Goal: Task Accomplishment & Management: Manage account settings

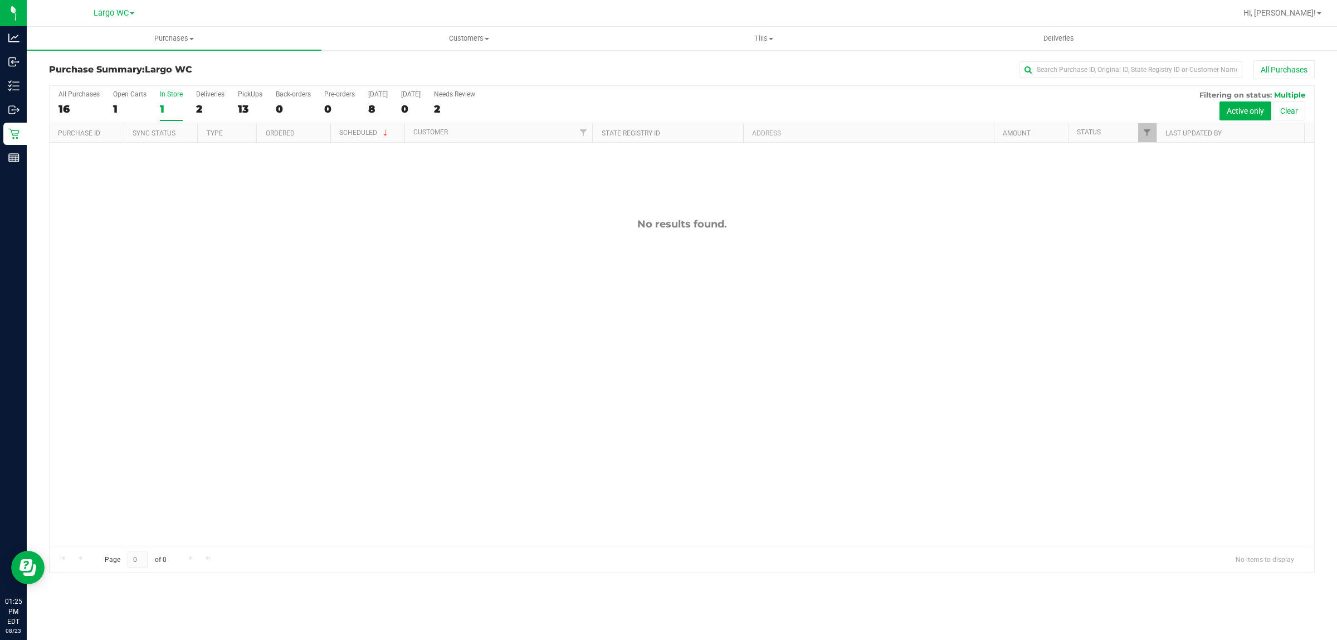
click at [160, 109] on div "1" at bounding box center [171, 109] width 23 height 13
click at [0, 0] on input "In Store 1" at bounding box center [0, 0] width 0 height 0
click at [163, 112] on div "0" at bounding box center [171, 109] width 23 height 13
click at [0, 0] on input "In Store 0" at bounding box center [0, 0] width 0 height 0
click at [163, 96] on div at bounding box center [682, 329] width 1265 height 486
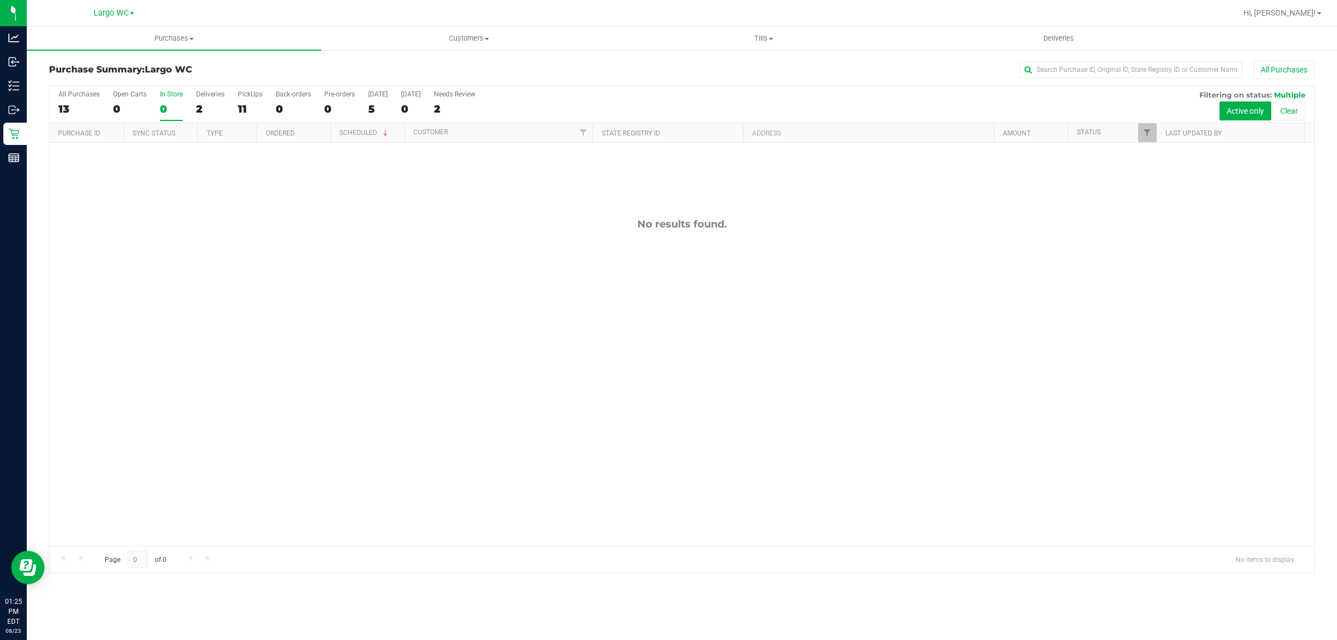
click at [160, 103] on div "0" at bounding box center [171, 109] width 23 height 13
click at [0, 0] on input "In Store 0" at bounding box center [0, 0] width 0 height 0
click at [189, 38] on span at bounding box center [191, 39] width 4 height 2
click at [156, 64] on li "Summary of purchases" at bounding box center [174, 67] width 295 height 13
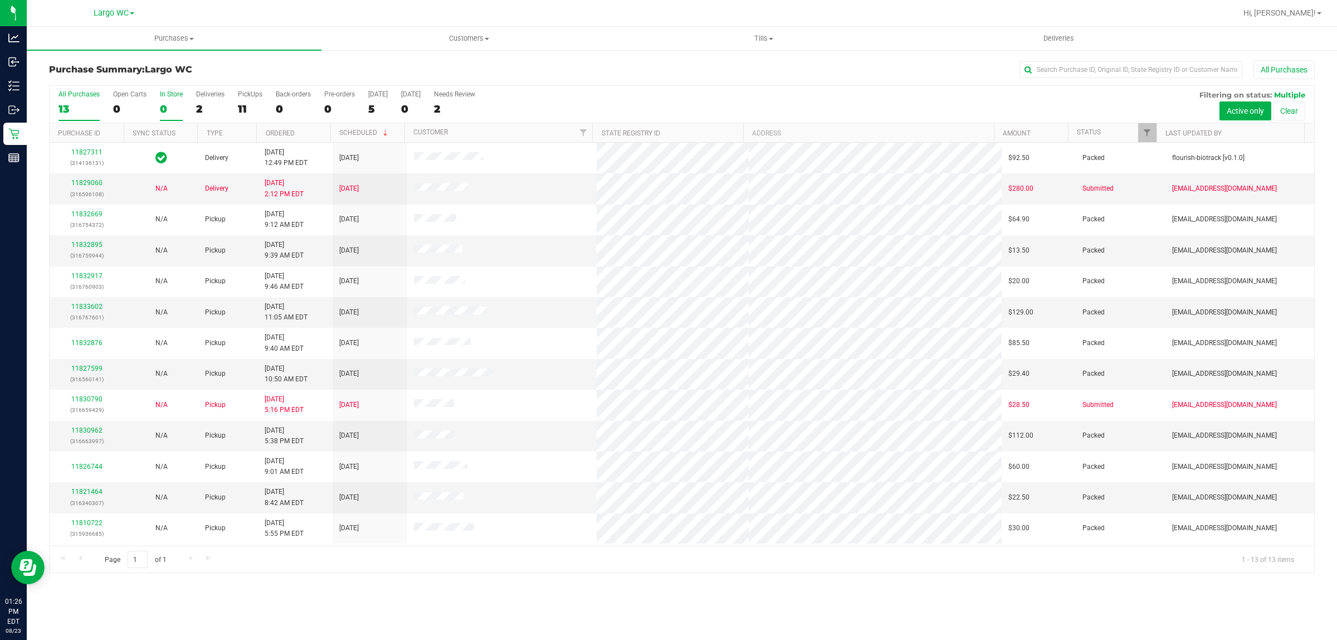
click at [160, 104] on div "0" at bounding box center [171, 109] width 23 height 13
click at [0, 0] on input "In Store 0" at bounding box center [0, 0] width 0 height 0
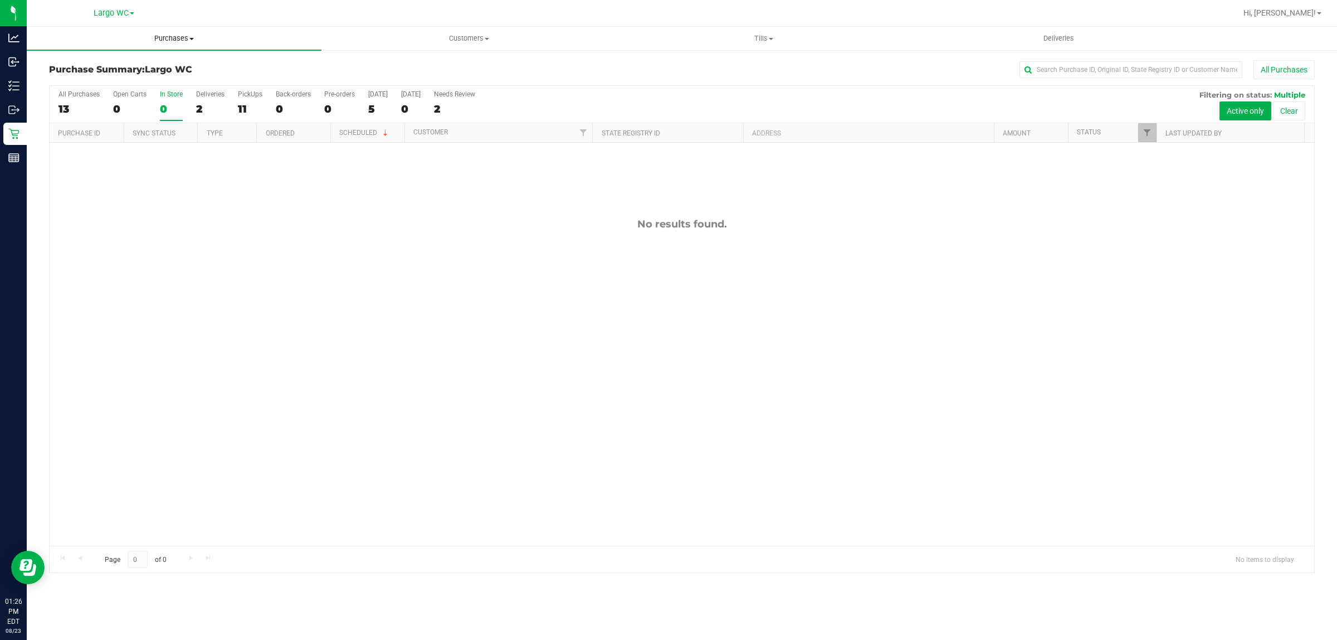
click at [174, 41] on span "Purchases" at bounding box center [174, 38] width 295 height 10
click at [137, 67] on span "Summary of purchases" at bounding box center [84, 66] width 114 height 9
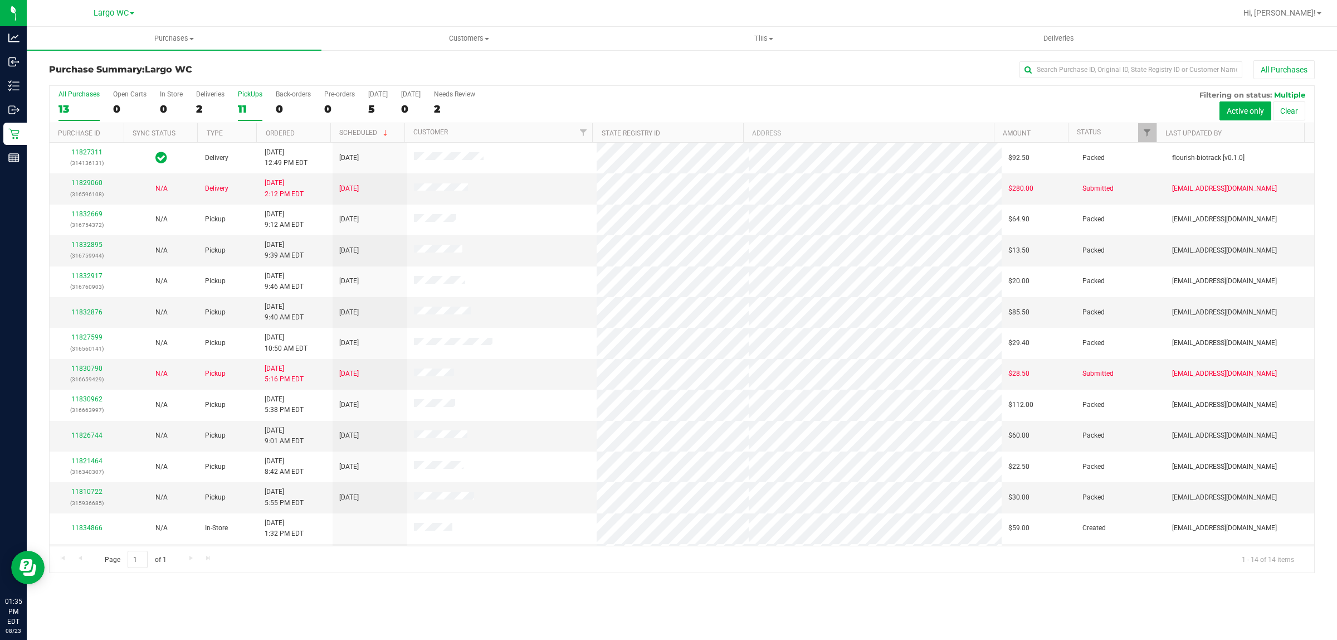
click at [260, 100] on label "PickUps 11" at bounding box center [250, 105] width 25 height 31
click at [0, 0] on input "PickUps 11" at bounding box center [0, 0] width 0 height 0
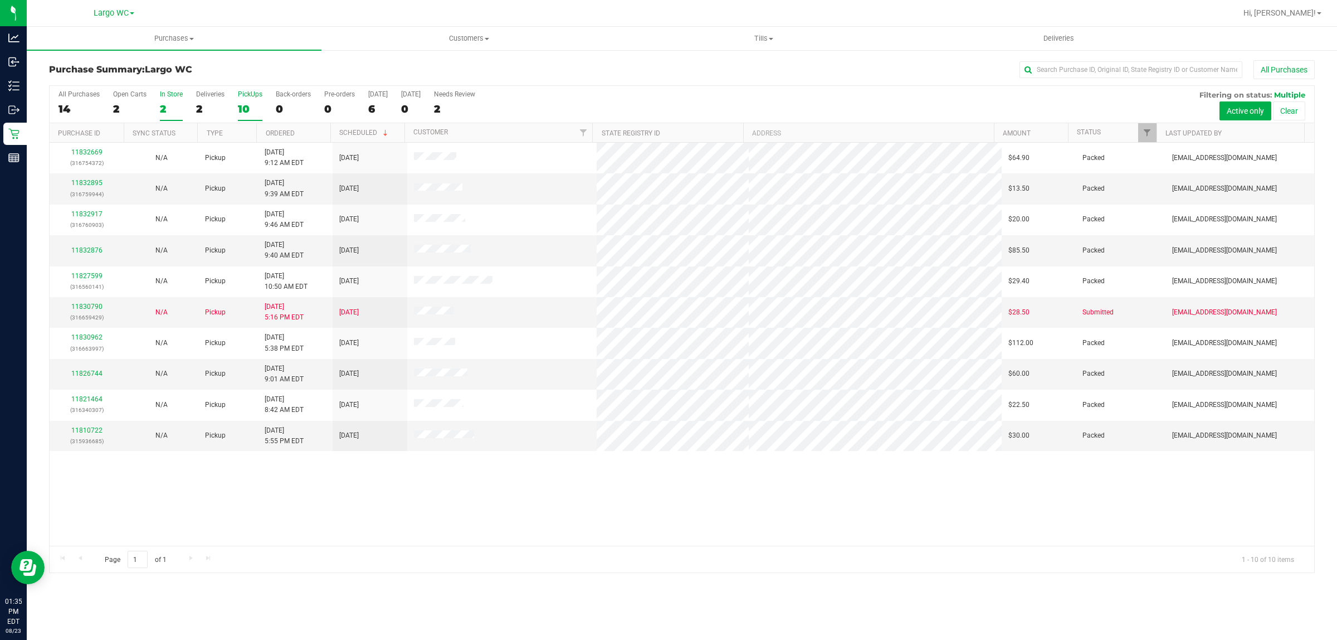
click at [179, 109] on div "2" at bounding box center [171, 109] width 23 height 13
click at [0, 0] on input "In Store 2" at bounding box center [0, 0] width 0 height 0
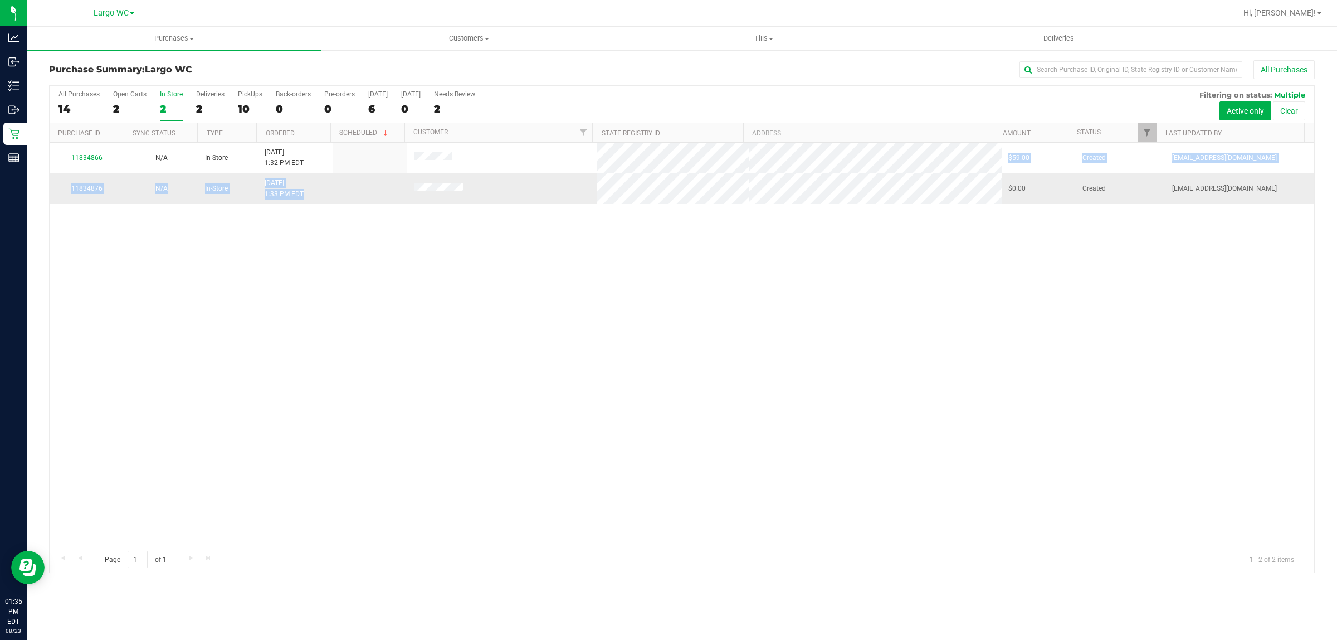
drag, startPoint x: 399, startPoint y: 166, endPoint x: 499, endPoint y: 186, distance: 101.1
click at [499, 186] on tbody "11834866 N/A In-Store 8/23/2025 1:32 PM EDT $59.00 Created cchianco@liveparalle…" at bounding box center [682, 173] width 1265 height 61
click at [508, 187] on td at bounding box center [502, 188] width 190 height 30
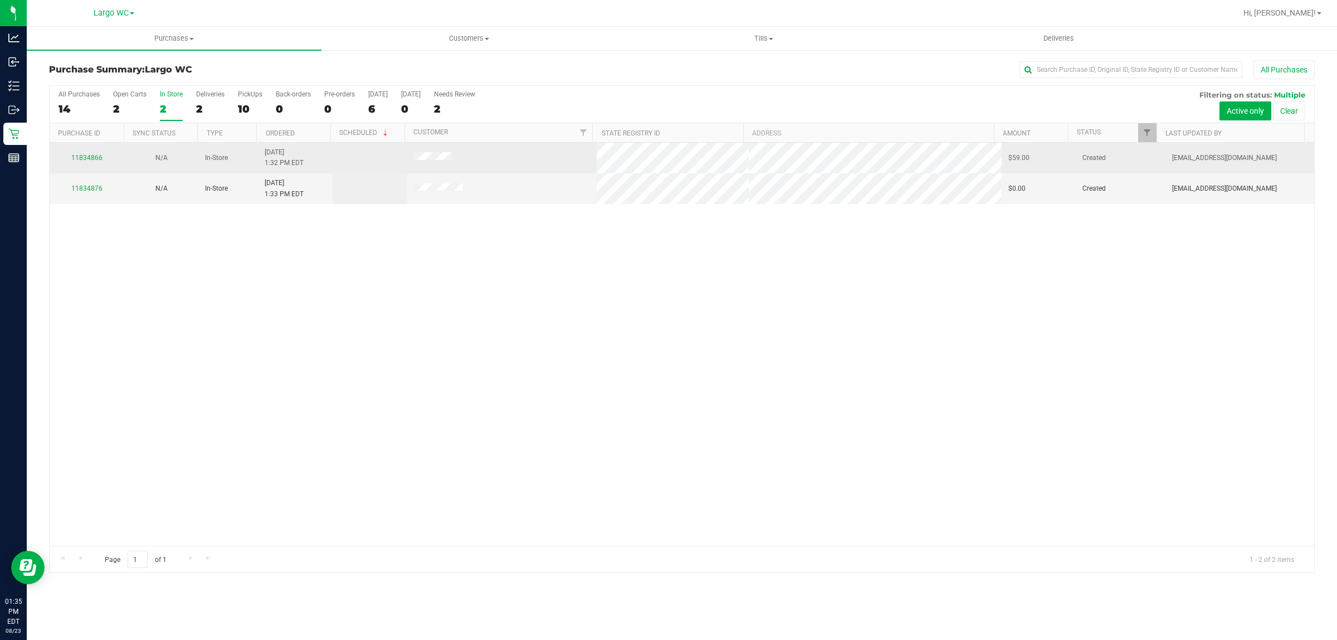
click at [94, 166] on td "11834866" at bounding box center [87, 158] width 75 height 31
click at [91, 163] on div "11834866" at bounding box center [86, 158] width 61 height 11
click at [191, 156] on td "N/A" at bounding box center [161, 158] width 75 height 31
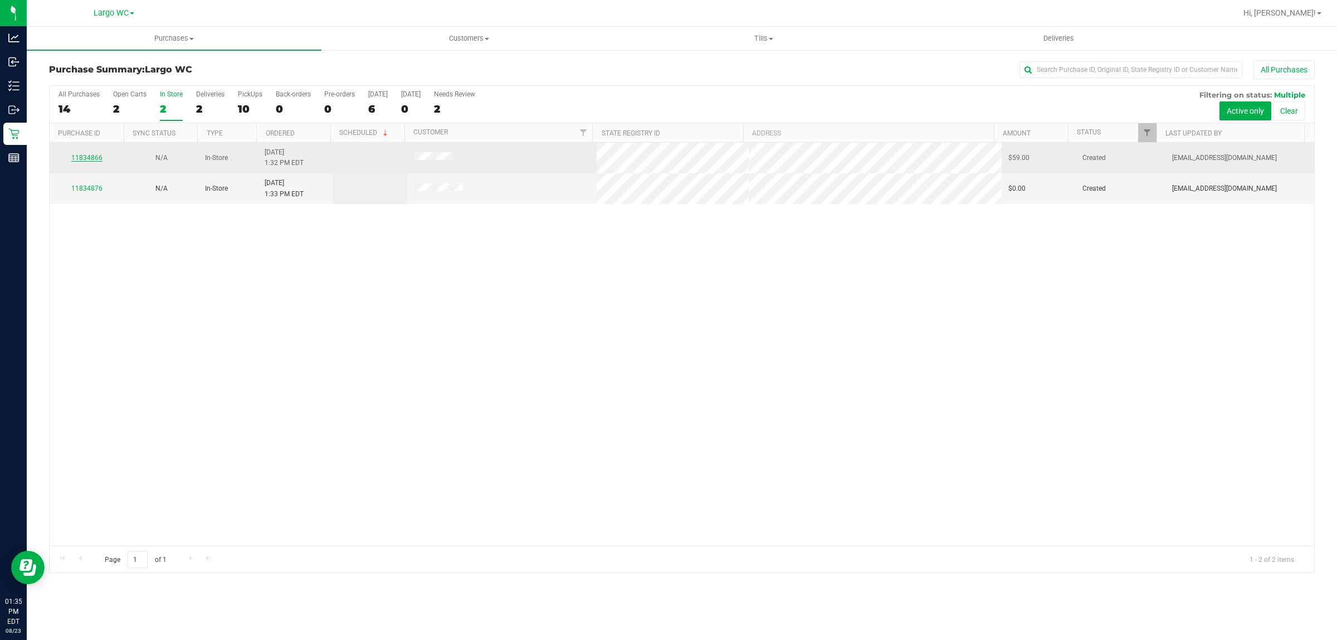
click at [98, 159] on link "11834866" at bounding box center [86, 158] width 31 height 8
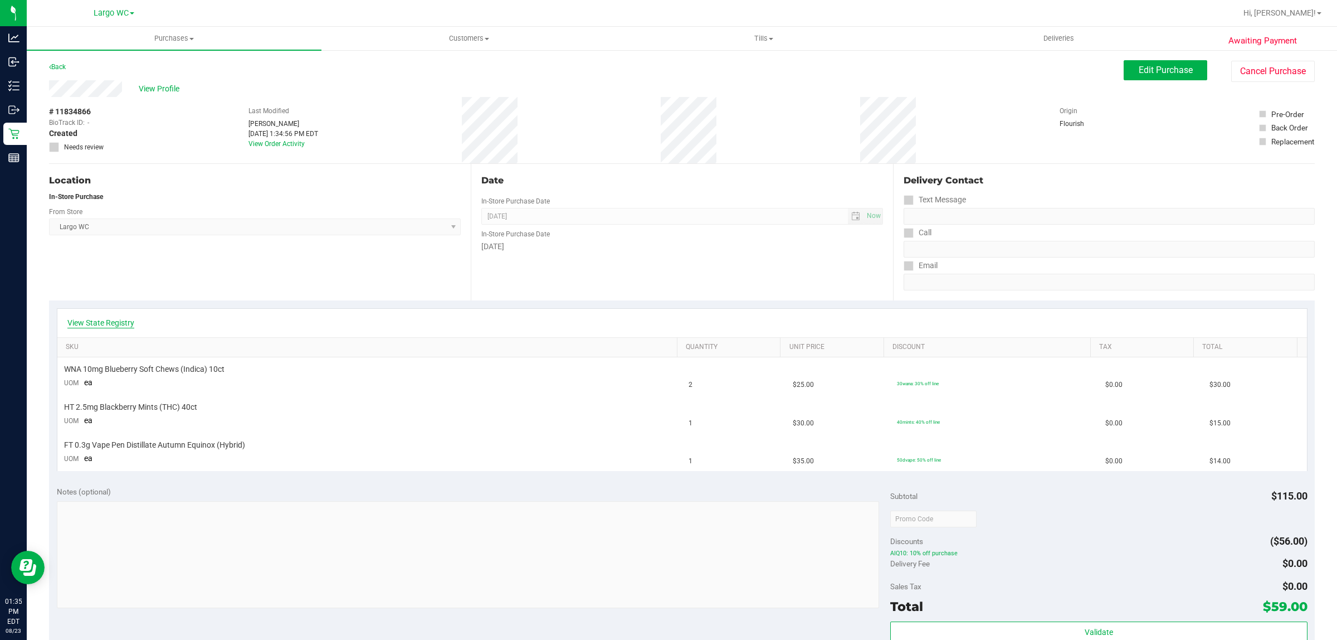
click at [123, 318] on link "View State Registry" at bounding box center [100, 322] width 67 height 11
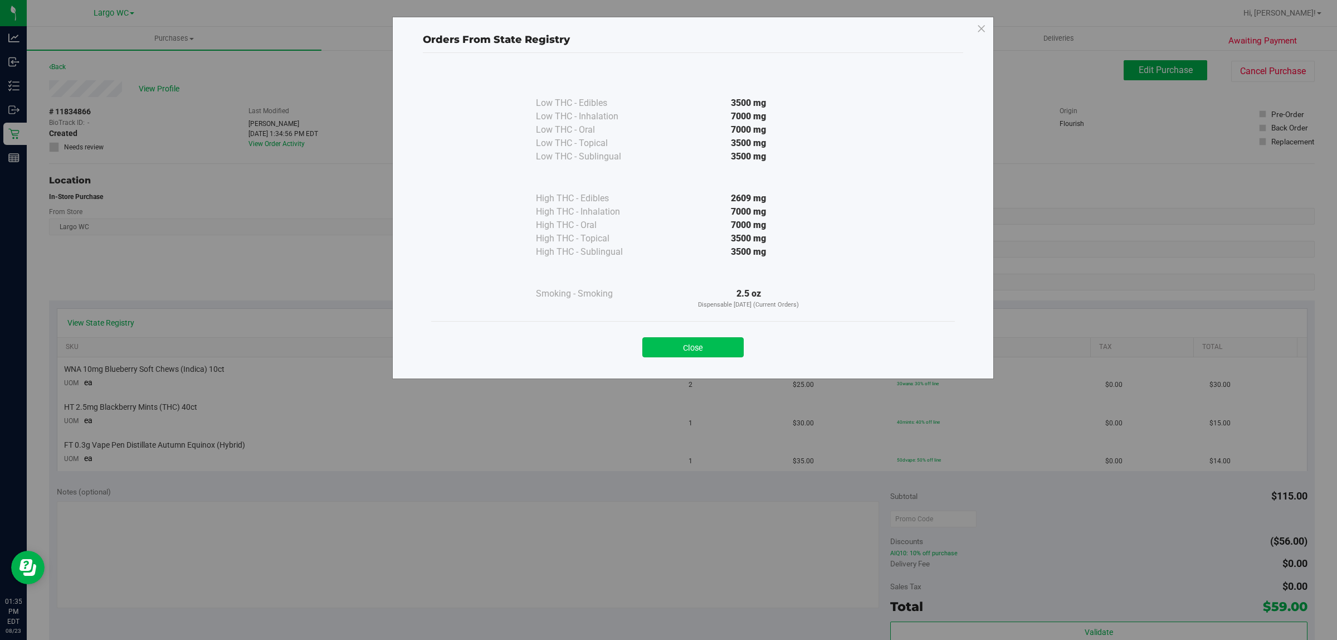
click at [669, 354] on button "Close" at bounding box center [692, 347] width 101 height 20
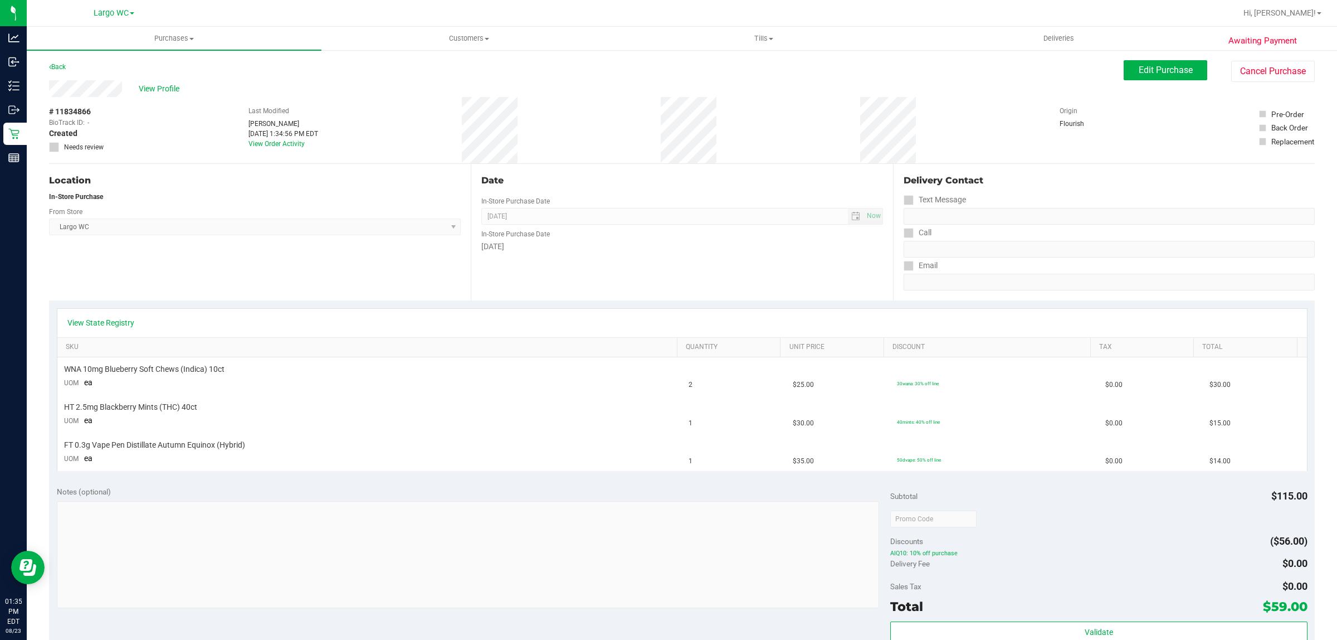
click at [64, 61] on div "Back" at bounding box center [57, 66] width 17 height 13
click at [63, 67] on link "Back" at bounding box center [57, 67] width 17 height 8
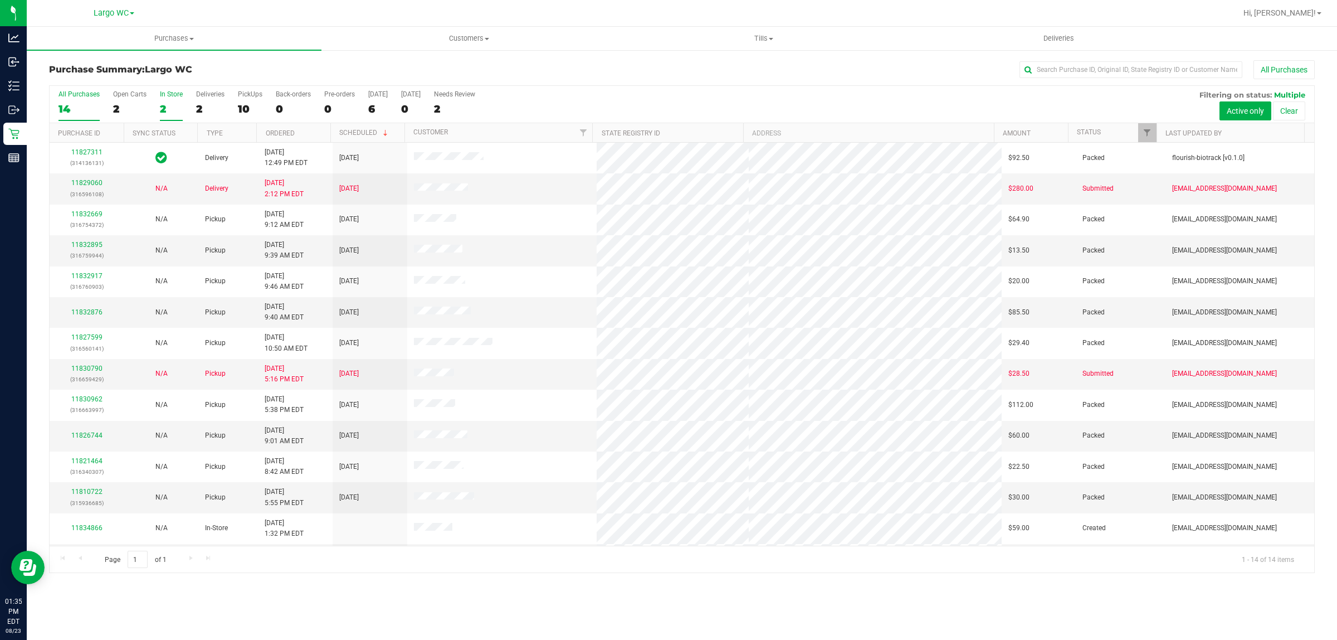
click at [171, 100] on label "In Store 2" at bounding box center [171, 105] width 23 height 31
click at [0, 0] on input "In Store 2" at bounding box center [0, 0] width 0 height 0
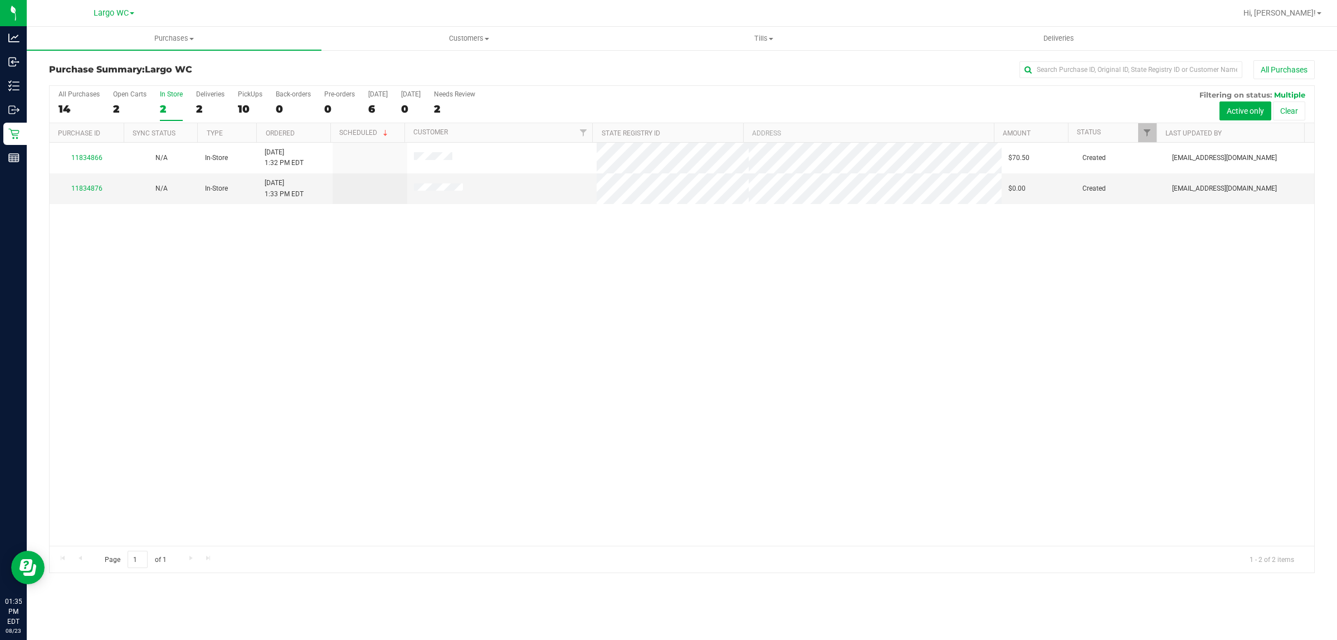
click at [176, 101] on label "In Store 2" at bounding box center [171, 105] width 23 height 31
click at [0, 0] on input "In Store 2" at bounding box center [0, 0] width 0 height 0
click at [176, 301] on div at bounding box center [682, 329] width 1265 height 486
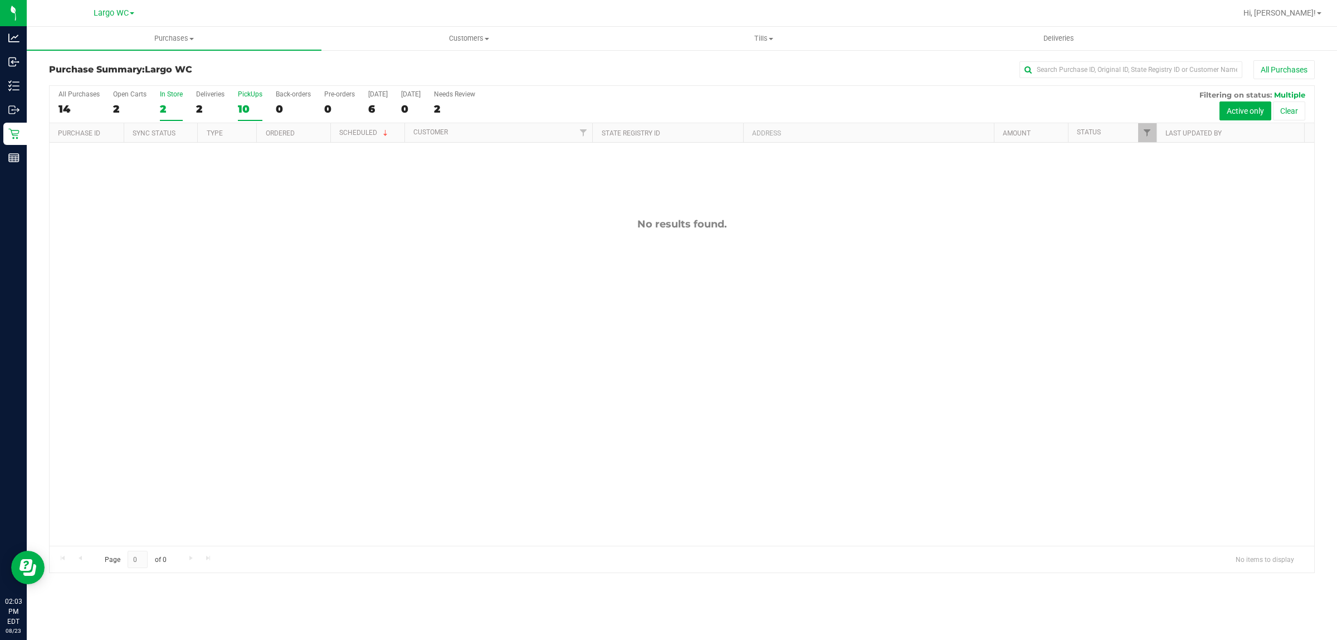
click at [252, 100] on label "PickUps 10" at bounding box center [250, 105] width 25 height 31
click at [0, 0] on input "PickUps 10" at bounding box center [0, 0] width 0 height 0
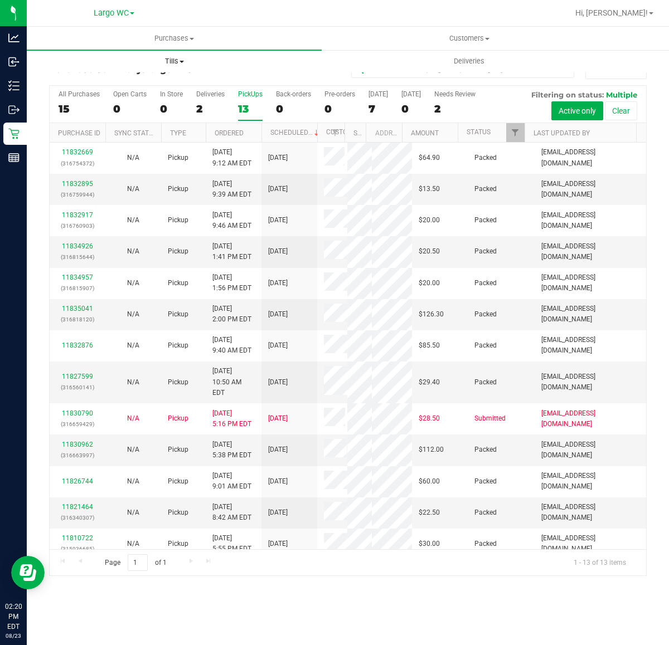
click at [184, 61] on span at bounding box center [181, 62] width 4 height 2
click at [191, 87] on li "Manage tills" at bounding box center [174, 90] width 295 height 13
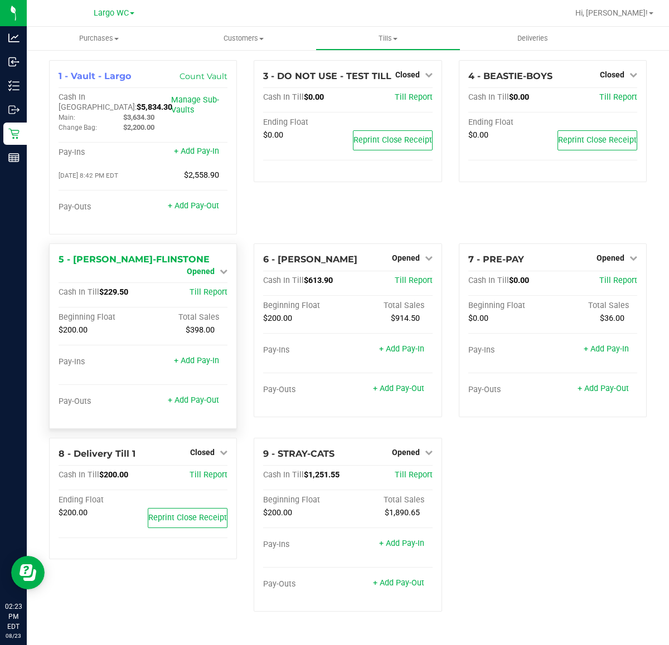
click at [212, 267] on span "Opened" at bounding box center [201, 271] width 28 height 9
click at [211, 276] on link "Close Till" at bounding box center [202, 280] width 30 height 9
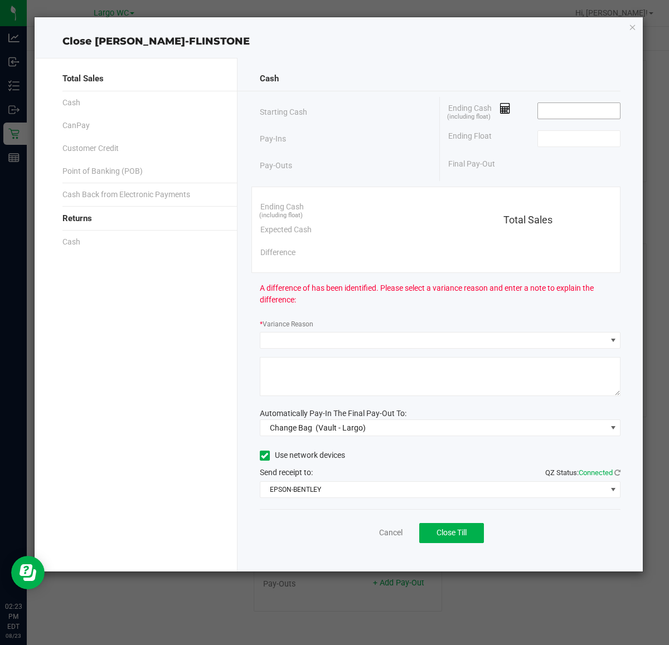
click at [564, 105] on input at bounding box center [579, 111] width 82 height 16
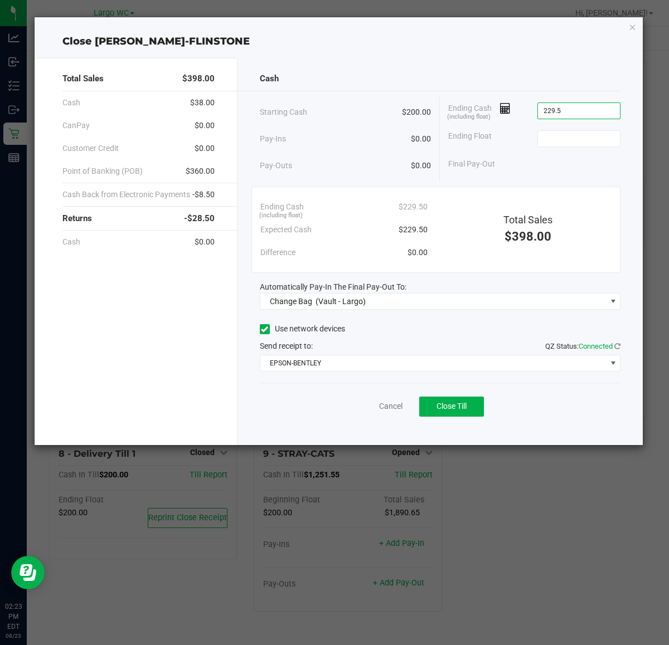
type input "$229.50"
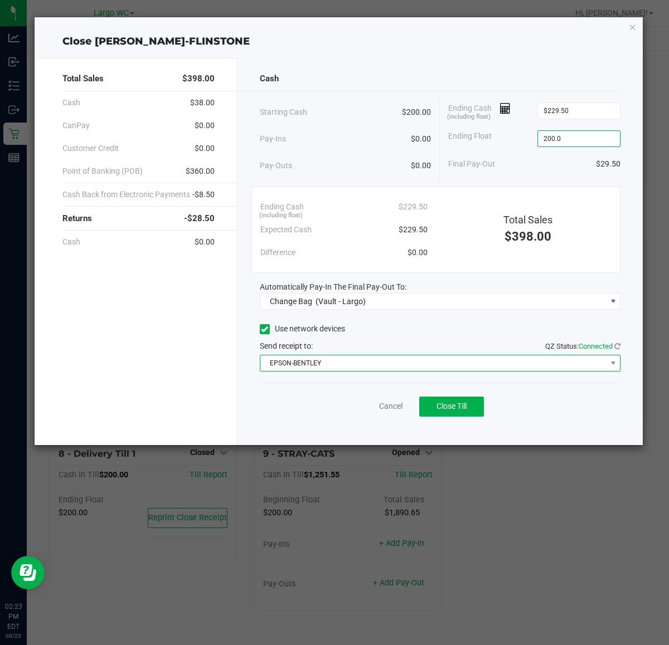
type input "$200.00"
click at [358, 365] on span "EPSON-BENTLEY" at bounding box center [433, 363] width 346 height 16
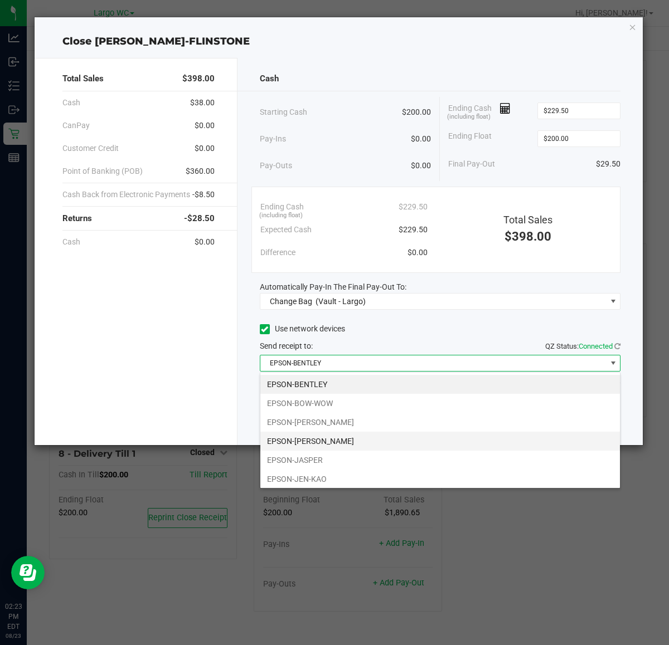
scroll to position [17, 360]
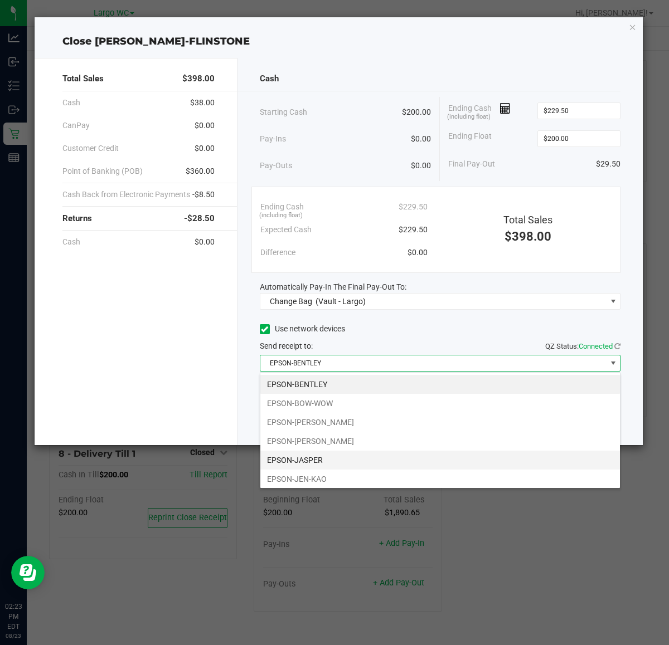
drag, startPoint x: 332, startPoint y: 440, endPoint x: 330, endPoint y: 467, distance: 26.8
click at [330, 467] on ul "EPSON-BENTLEY EPSON-BOW-WOW EPSON-DAMIEN-RICE EPSON-JASON-MRAZ EPSON-JASPER EPS…" at bounding box center [439, 441] width 359 height 133
click at [330, 462] on li "EPSON-JASPER" at bounding box center [439, 460] width 359 height 19
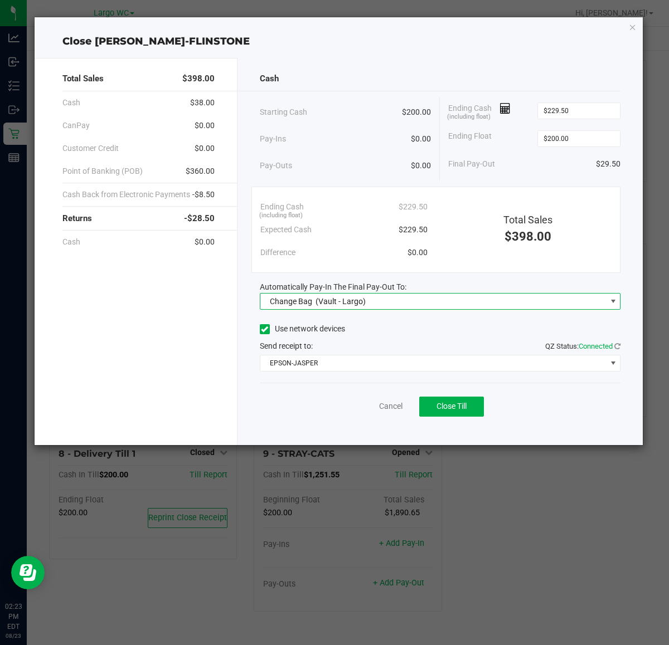
click at [330, 304] on span "(Vault - Largo)" at bounding box center [340, 301] width 50 height 9
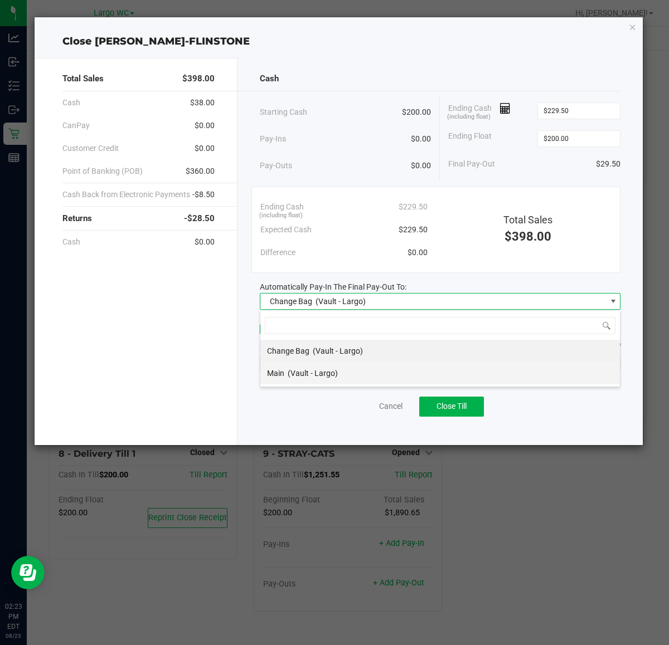
click at [318, 375] on span "(Vault - Largo)" at bounding box center [312, 373] width 50 height 9
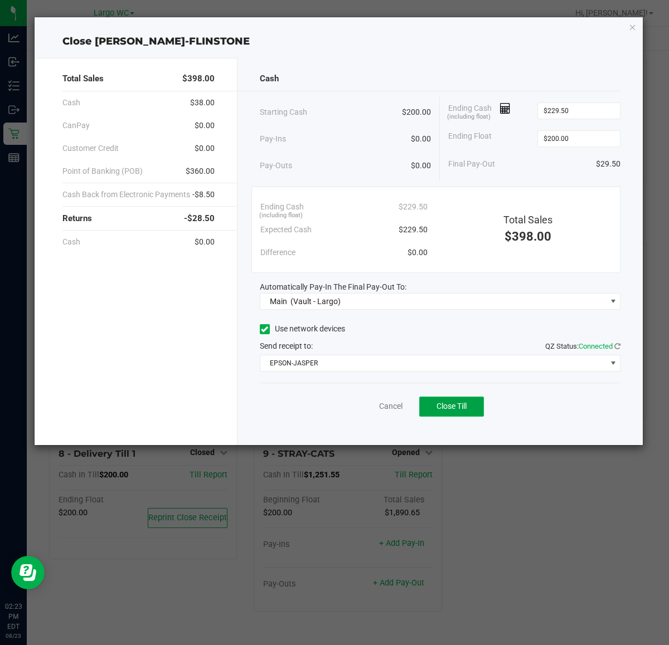
click at [455, 412] on button "Close Till" at bounding box center [451, 407] width 65 height 20
click at [397, 424] on div "Dismiss Reprint Closing Receipt" at bounding box center [440, 404] width 361 height 43
click at [353, 402] on link "Dismiss" at bounding box center [366, 407] width 27 height 12
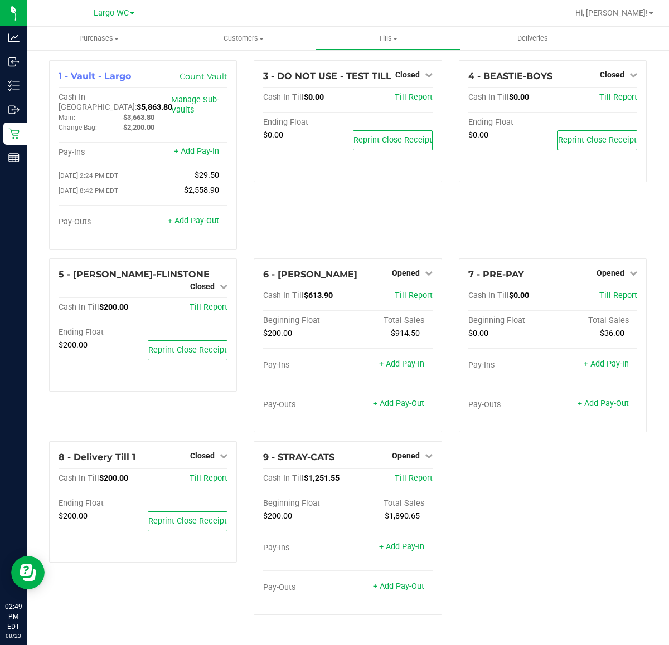
click at [436, 205] on div "3 - DO NOT USE - TEST TILL Closed Open Till Cash In Till $0.00 Till Report Endi…" at bounding box center [347, 159] width 204 height 198
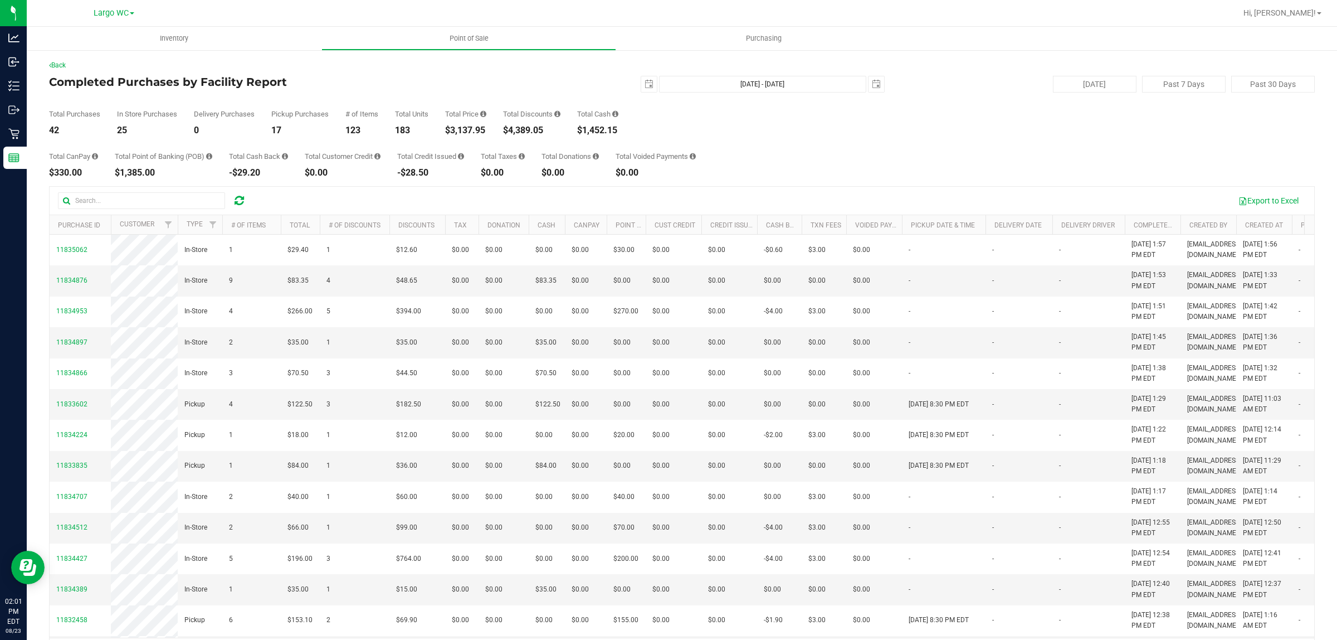
click at [470, 120] on div "Total Price $3,137.95" at bounding box center [465, 122] width 41 height 25
click at [463, 131] on div "$3,137.95" at bounding box center [465, 130] width 41 height 9
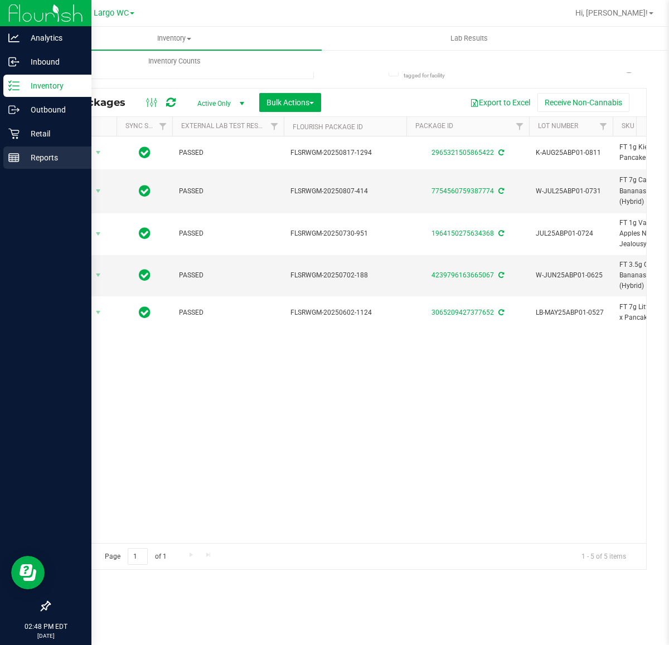
click at [41, 152] on p "Reports" at bounding box center [53, 157] width 67 height 13
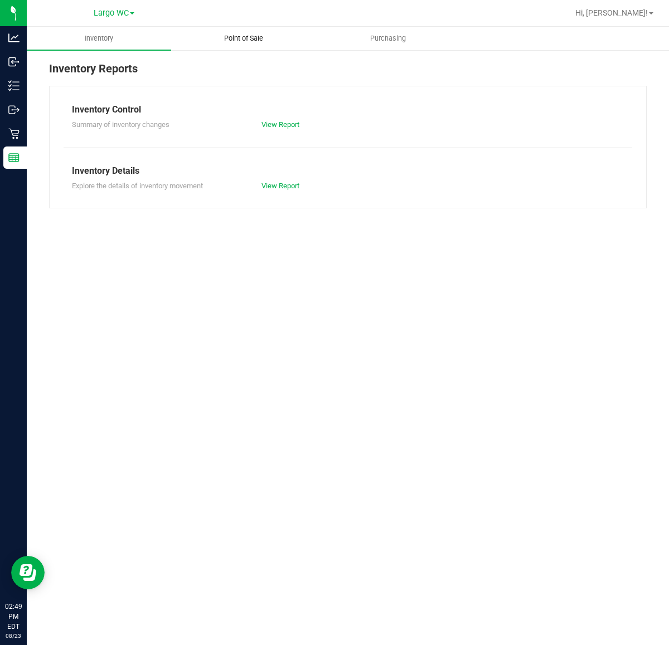
click at [255, 37] on span "Point of Sale" at bounding box center [243, 38] width 69 height 10
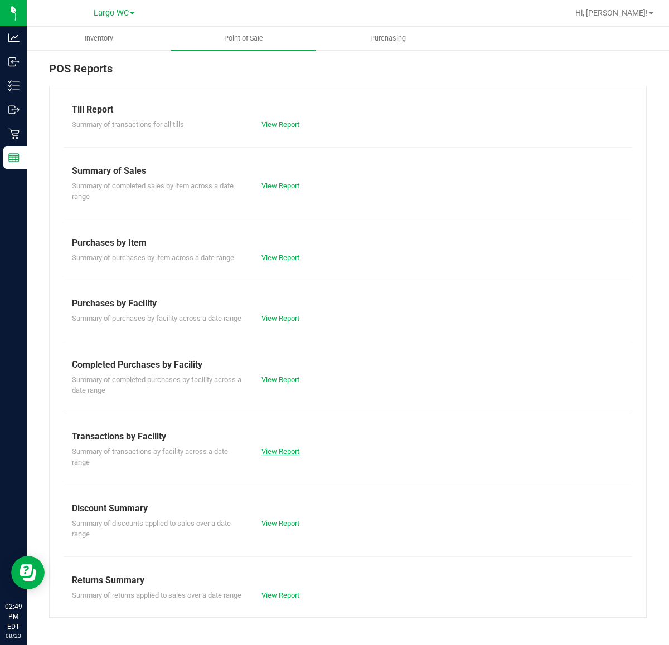
click at [283, 447] on link "View Report" at bounding box center [280, 451] width 38 height 8
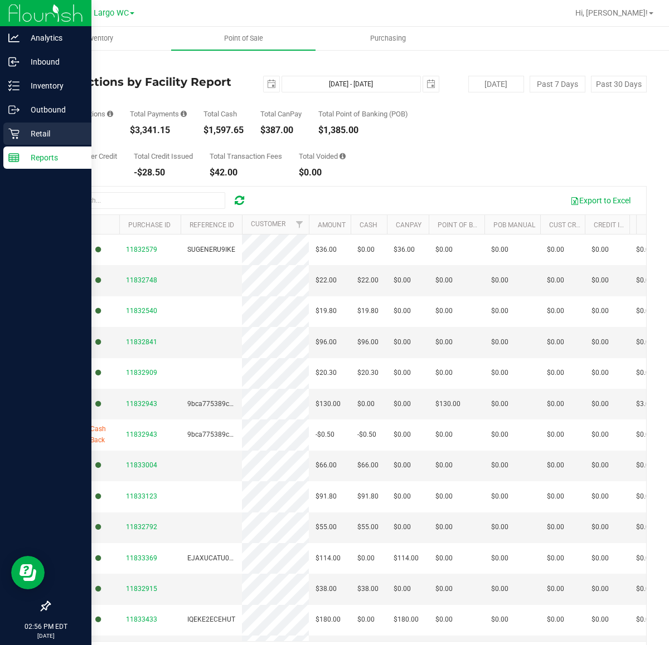
click at [21, 134] on p "Retail" at bounding box center [53, 133] width 67 height 13
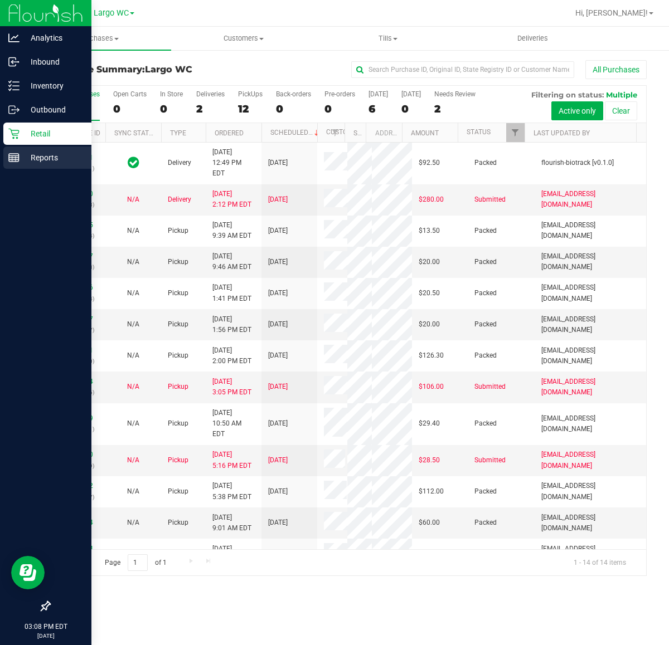
click at [23, 157] on p "Reports" at bounding box center [53, 157] width 67 height 13
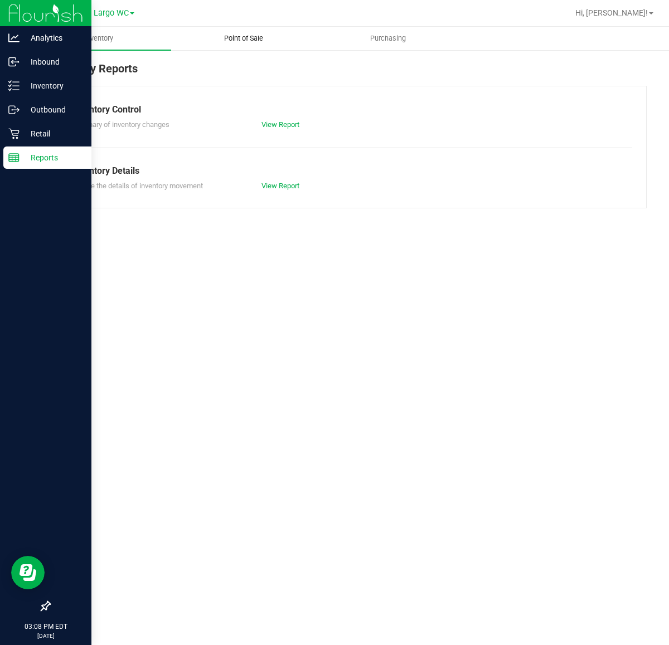
click at [243, 35] on span "Point of Sale" at bounding box center [243, 38] width 69 height 10
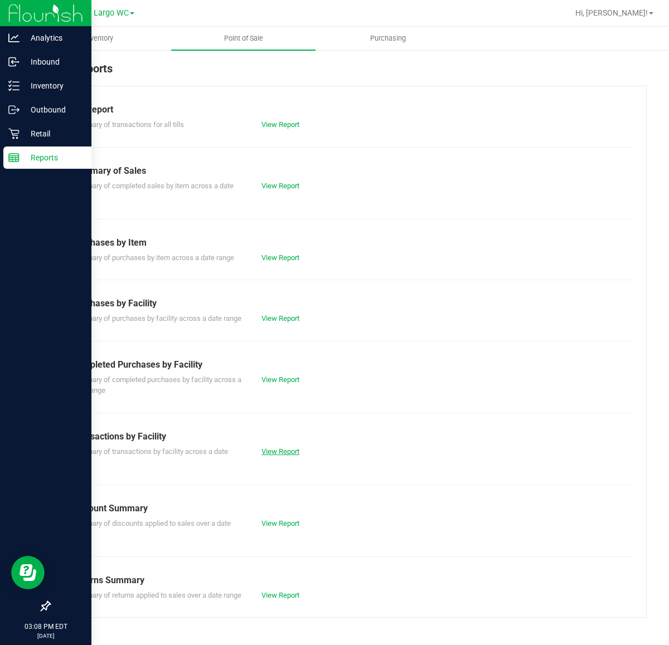
click at [271, 452] on link "View Report" at bounding box center [280, 451] width 38 height 8
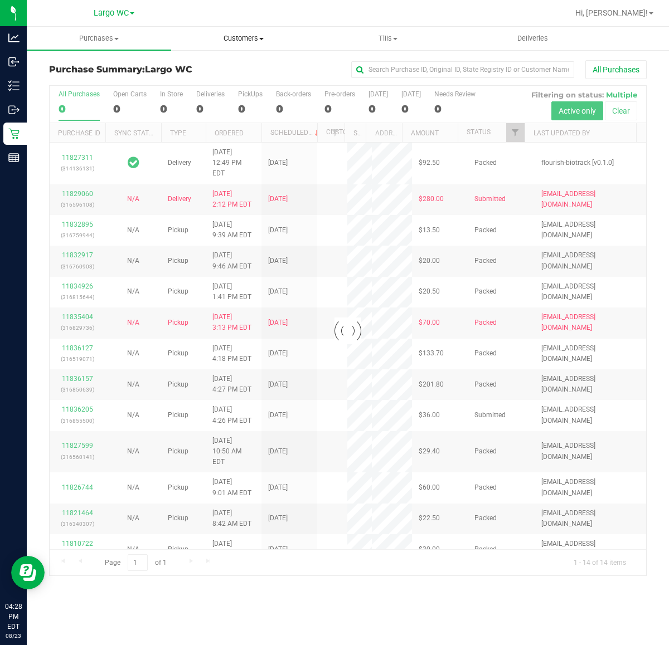
click at [256, 35] on span "Customers" at bounding box center [243, 38] width 143 height 10
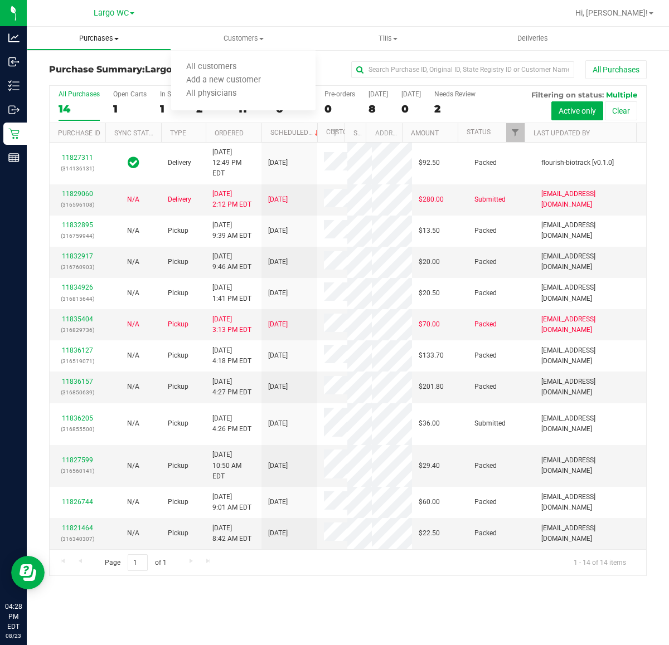
click at [105, 40] on span "Purchases" at bounding box center [98, 38] width 143 height 10
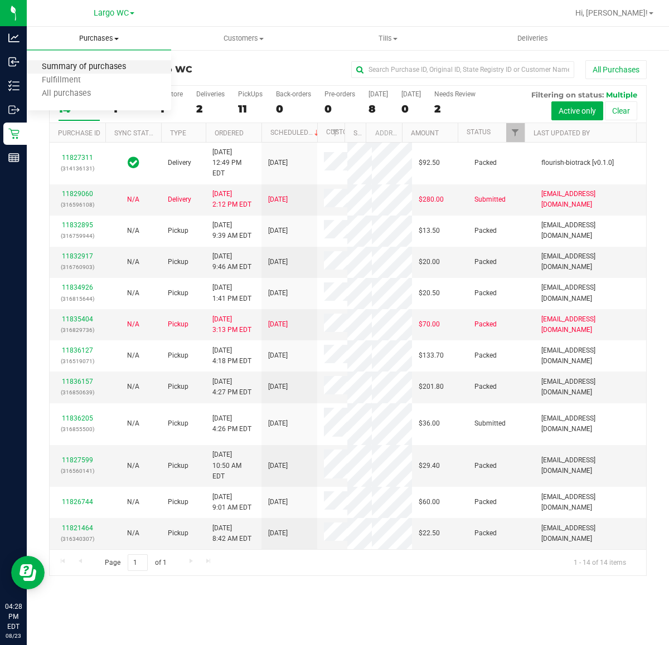
click at [94, 65] on span "Summary of purchases" at bounding box center [84, 66] width 114 height 9
click at [163, 103] on div "1" at bounding box center [171, 109] width 23 height 13
click at [0, 0] on input "In Store 1" at bounding box center [0, 0] width 0 height 0
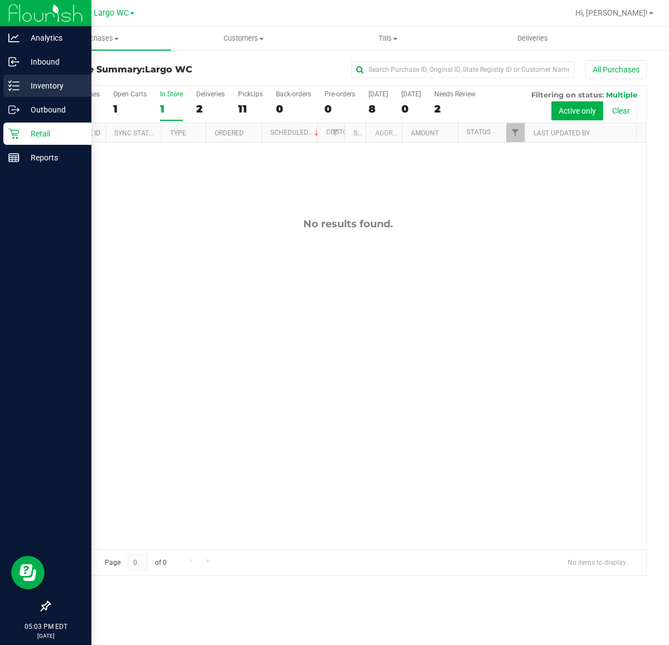
click at [29, 79] on p "Inventory" at bounding box center [53, 85] width 67 height 13
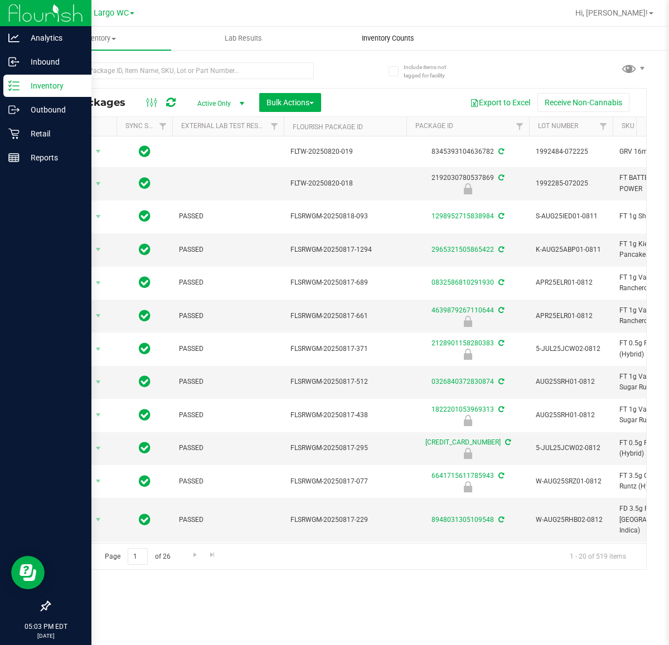
click at [388, 37] on span "Inventory Counts" at bounding box center [388, 38] width 82 height 10
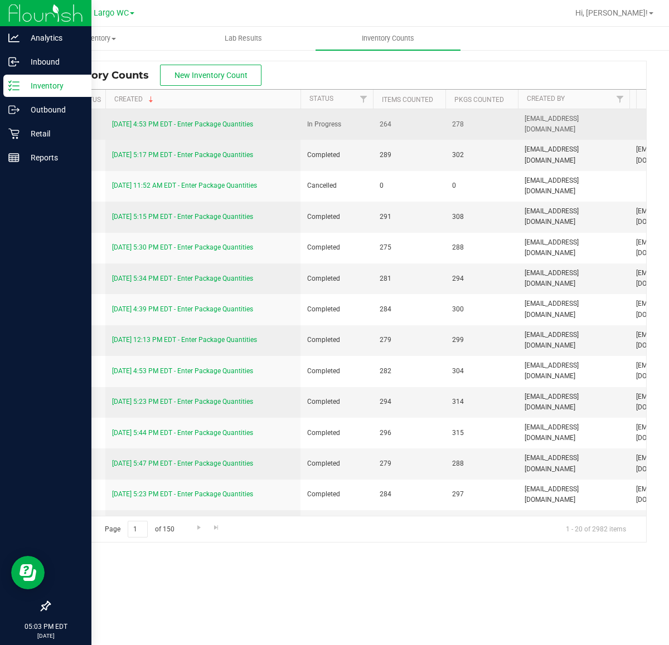
click at [187, 126] on link "[DATE] 4:53 PM EDT - Enter Package Quantities" at bounding box center [182, 124] width 141 height 8
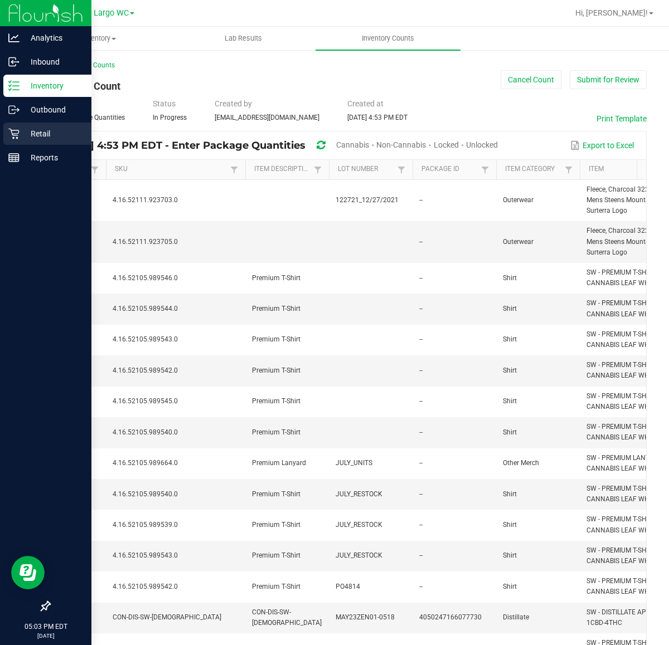
click at [49, 131] on p "Retail" at bounding box center [53, 133] width 67 height 13
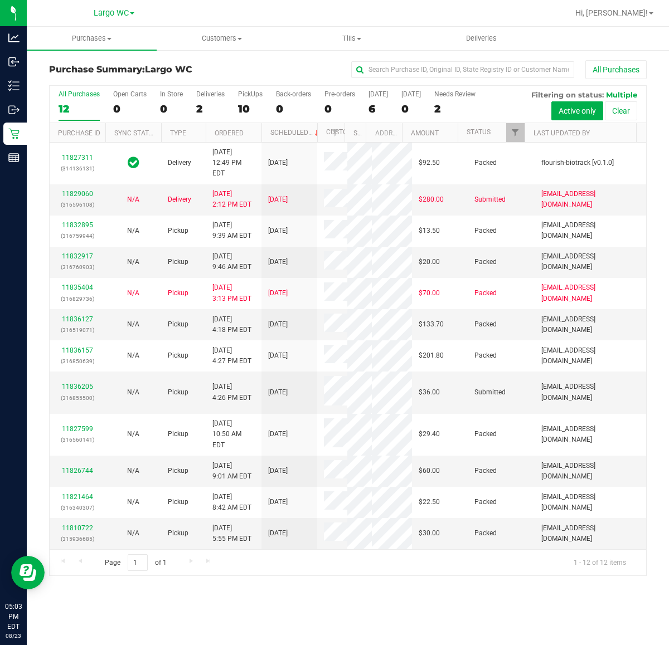
click at [495, 106] on div "All Purchases 12 Open Carts 0 In Store 0 Deliveries 2 PickUps 10 Back-orders 0 …" at bounding box center [348, 104] width 596 height 37
click at [461, 93] on div "Needs Review" at bounding box center [454, 94] width 41 height 8
click at [0, 0] on input "Needs Review 2" at bounding box center [0, 0] width 0 height 0
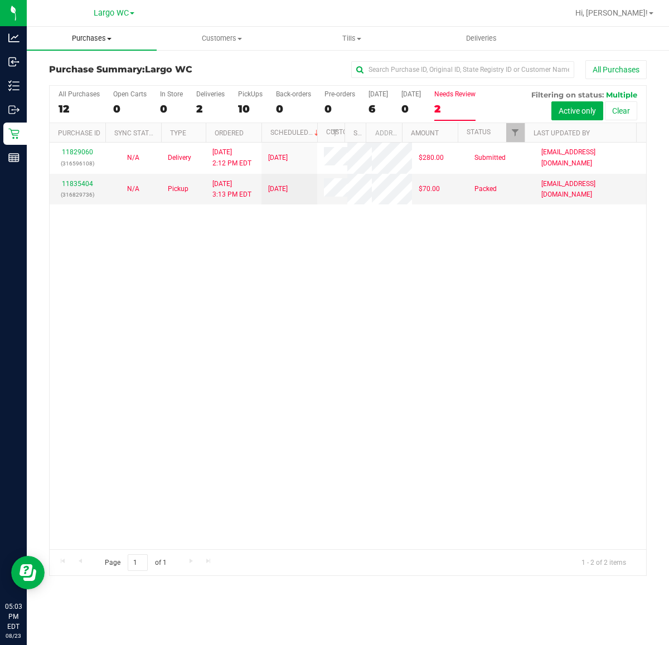
click at [92, 40] on span "Purchases" at bounding box center [92, 38] width 130 height 10
click at [85, 71] on li "Summary of purchases" at bounding box center [92, 67] width 130 height 13
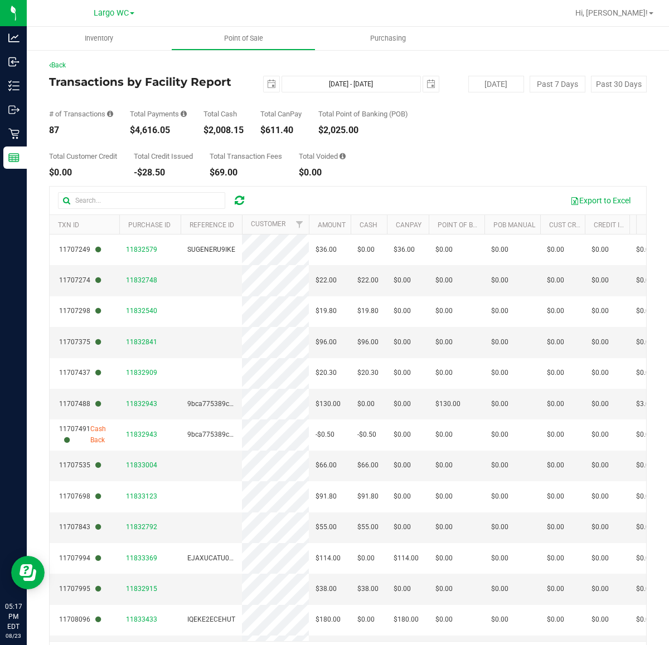
click at [145, 126] on div "$4,616.05" at bounding box center [158, 130] width 57 height 9
click at [146, 126] on div "$4,616.05" at bounding box center [158, 130] width 57 height 9
